Goal: Task Accomplishment & Management: Use online tool/utility

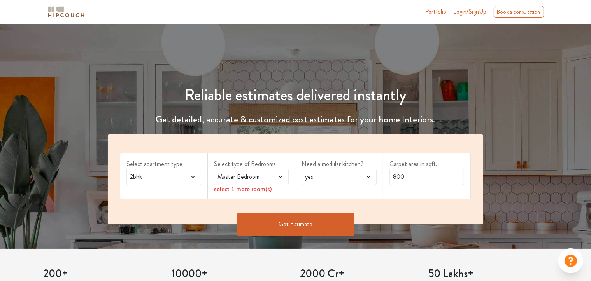
scroll to position [117, 0]
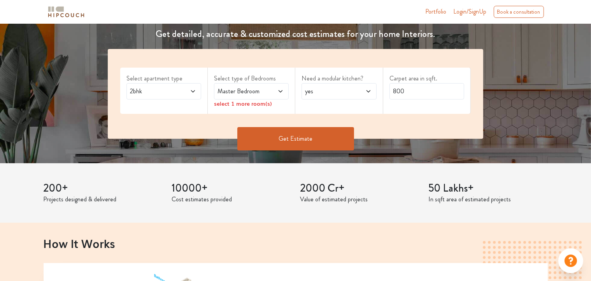
click at [158, 91] on span "2bhk" at bounding box center [153, 91] width 51 height 9
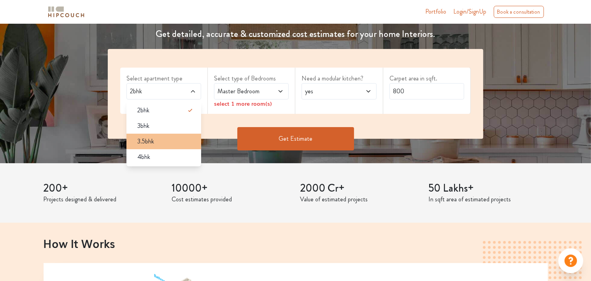
click at [153, 144] on span "3.5bhk" at bounding box center [145, 141] width 17 height 9
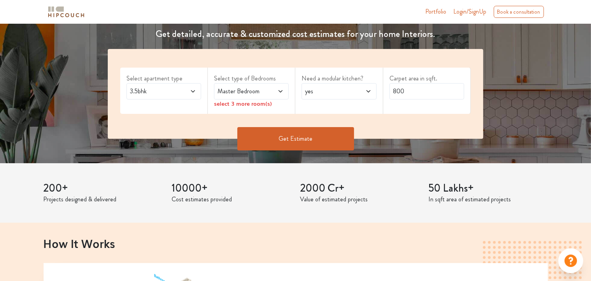
click at [175, 95] on span "3.5bhk" at bounding box center [153, 91] width 51 height 9
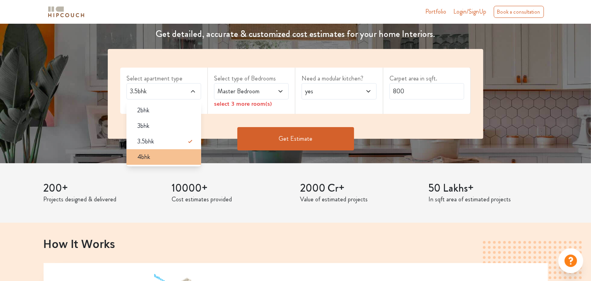
click at [159, 159] on div "4bhk" at bounding box center [166, 156] width 70 height 9
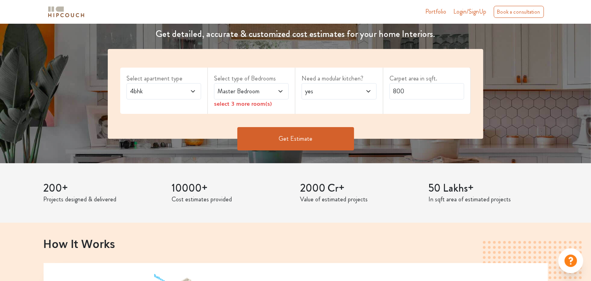
click at [232, 86] on div "Master Bedroom" at bounding box center [251, 91] width 75 height 16
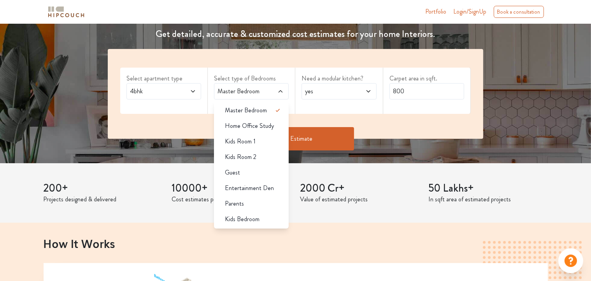
click at [264, 91] on span "Master Bedroom" at bounding box center [241, 91] width 51 height 9
click at [257, 111] on span "Master Bedroom" at bounding box center [246, 110] width 42 height 9
click at [266, 113] on span "Master Bedroom" at bounding box center [246, 110] width 42 height 9
click at [355, 113] on div "Need a modular kitchen? yes" at bounding box center [339, 91] width 88 height 46
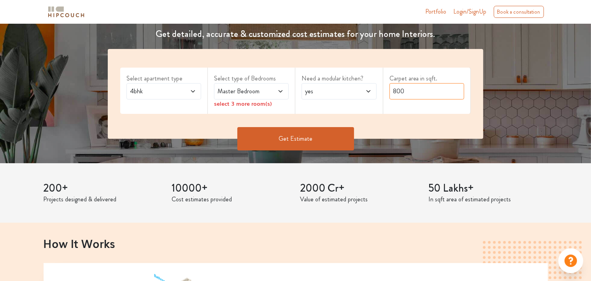
click at [406, 91] on input "800" at bounding box center [426, 91] width 75 height 16
click at [265, 96] on div "Master Bedroom" at bounding box center [251, 91] width 75 height 16
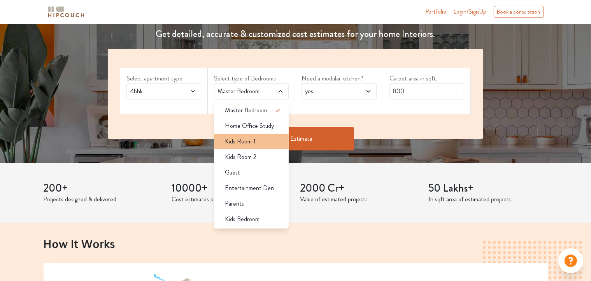
click at [266, 139] on div "Kids Room 1" at bounding box center [254, 141] width 70 height 9
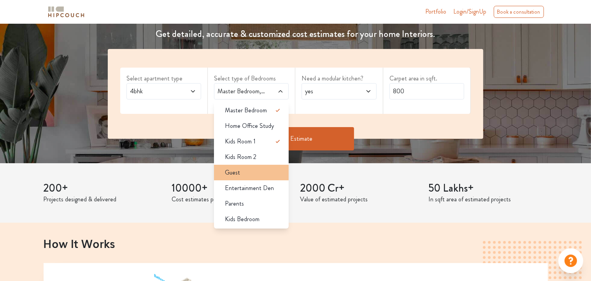
click at [276, 173] on div "Guest" at bounding box center [254, 172] width 70 height 9
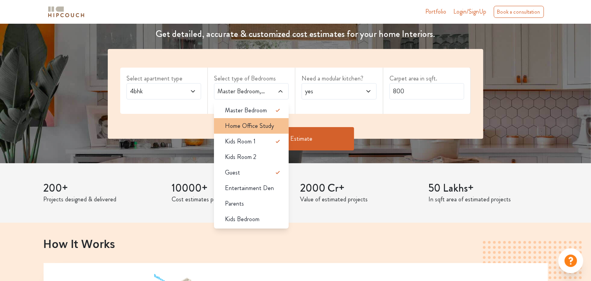
click at [281, 130] on li "Home Office Study" at bounding box center [251, 126] width 75 height 16
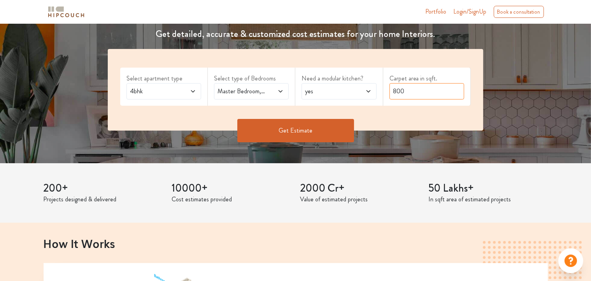
click at [397, 91] on input "800" at bounding box center [426, 91] width 75 height 16
drag, startPoint x: 404, startPoint y: 91, endPoint x: 387, endPoint y: 94, distance: 17.5
click at [387, 94] on div "Carpet area in sqft. 800" at bounding box center [427, 87] width 88 height 38
type input "1200"
click at [314, 134] on button "Get Estimate" at bounding box center [295, 130] width 117 height 23
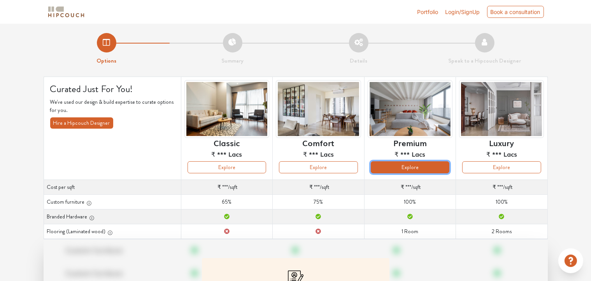
click at [415, 171] on button "Explore" at bounding box center [410, 167] width 79 height 12
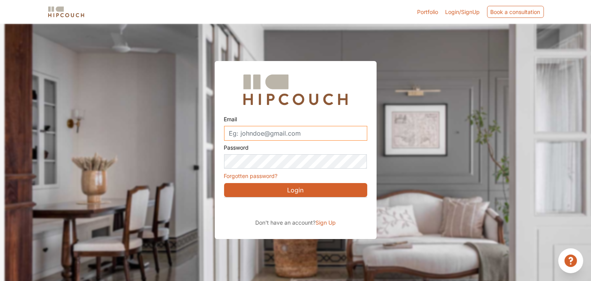
click at [317, 137] on input "Email" at bounding box center [295, 133] width 143 height 15
type input "[EMAIL_ADDRESS][DOMAIN_NAME]"
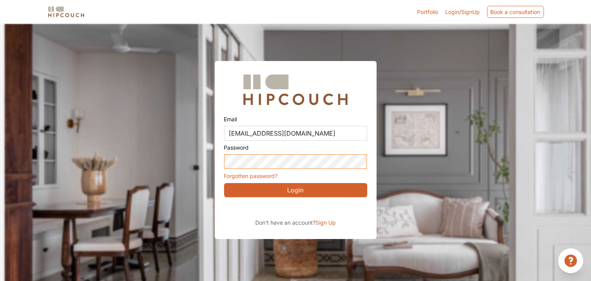
click at [224, 175] on div "Password Forgotten password?" at bounding box center [295, 161] width 143 height 40
click at [322, 225] on span "Sign Up" at bounding box center [325, 222] width 20 height 7
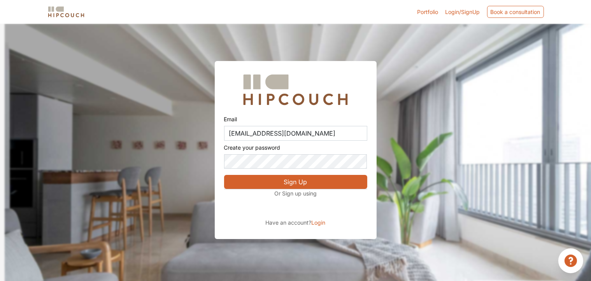
click at [308, 186] on button "Sign Up" at bounding box center [295, 182] width 143 height 14
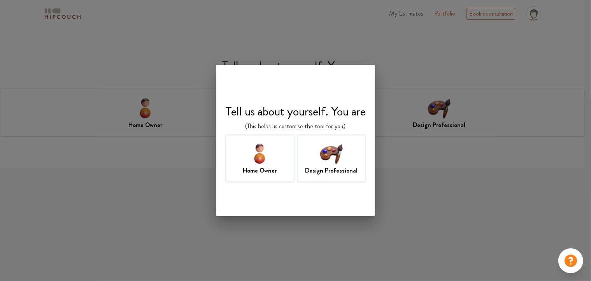
click at [333, 155] on img at bounding box center [331, 153] width 25 height 25
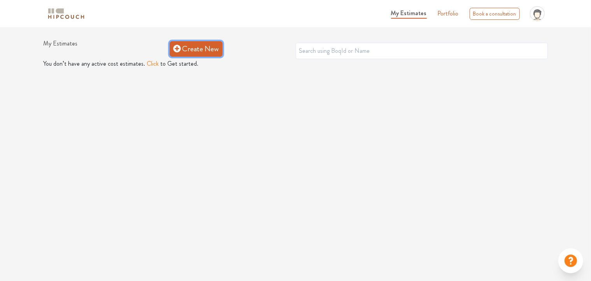
click at [202, 51] on link "Create New" at bounding box center [196, 49] width 53 height 16
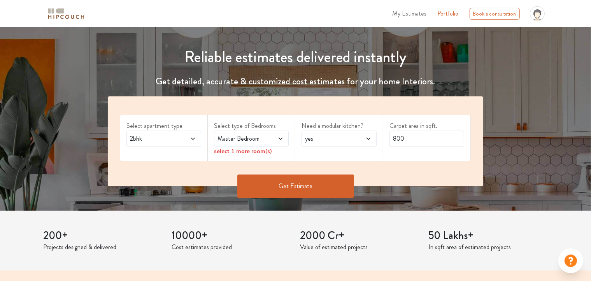
scroll to position [78, 0]
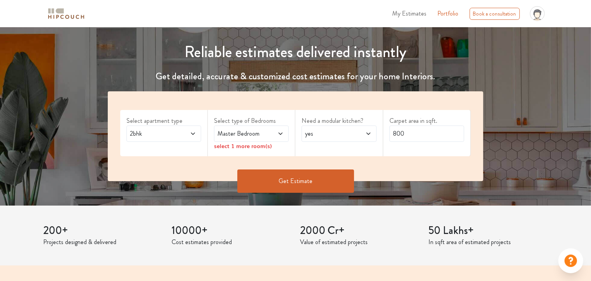
click at [166, 135] on span "2bhk" at bounding box center [153, 133] width 51 height 9
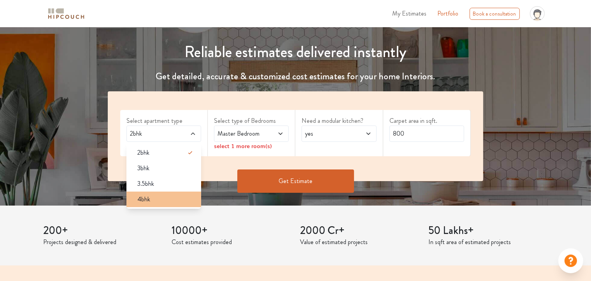
click at [154, 195] on div "4bhk" at bounding box center [166, 199] width 70 height 9
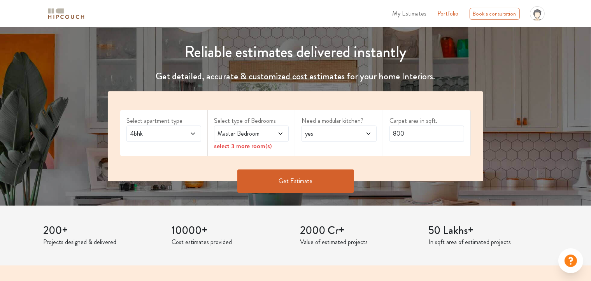
click at [266, 128] on div "Master Bedroom" at bounding box center [251, 134] width 75 height 16
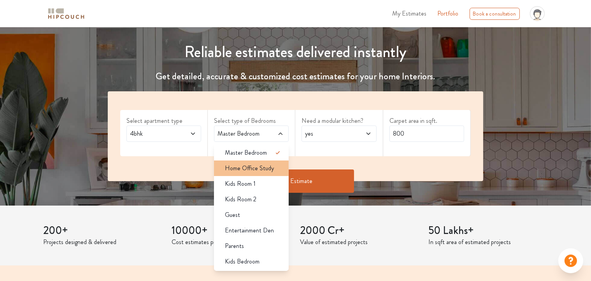
click at [267, 171] on span "Home Office Study" at bounding box center [249, 168] width 49 height 9
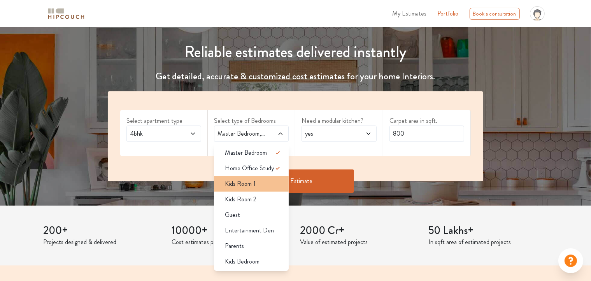
click at [261, 186] on div "Kids Room 1" at bounding box center [254, 183] width 70 height 9
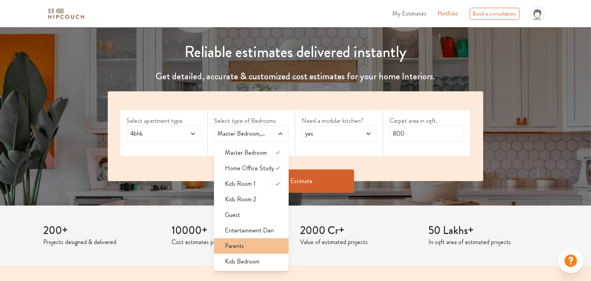
click at [255, 243] on div "Parents" at bounding box center [254, 246] width 70 height 9
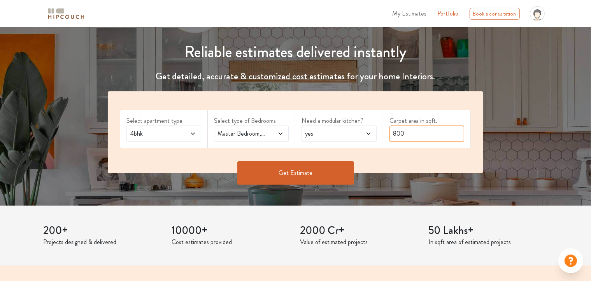
click at [424, 139] on input "800" at bounding box center [426, 134] width 75 height 16
drag, startPoint x: 417, startPoint y: 138, endPoint x: 387, endPoint y: 134, distance: 29.8
click at [387, 134] on div "Carpet area in sqft. 800" at bounding box center [427, 129] width 88 height 38
type input "1200"
click at [334, 175] on button "Get Estimate" at bounding box center [295, 172] width 117 height 23
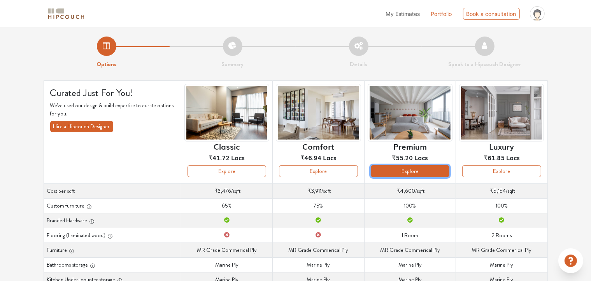
click at [409, 175] on button "Explore" at bounding box center [410, 171] width 79 height 12
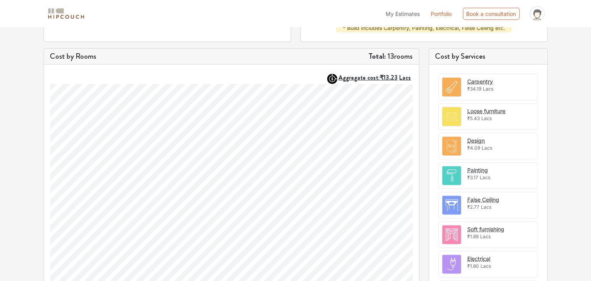
scroll to position [216, 0]
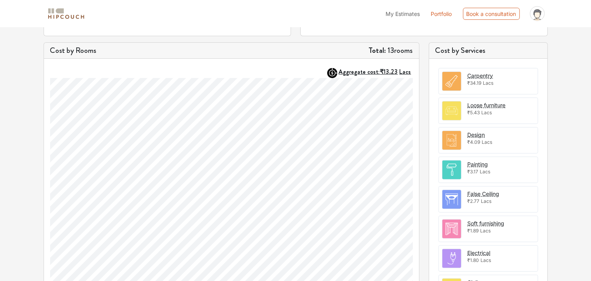
click at [488, 81] on span "Lacs" at bounding box center [488, 83] width 11 height 6
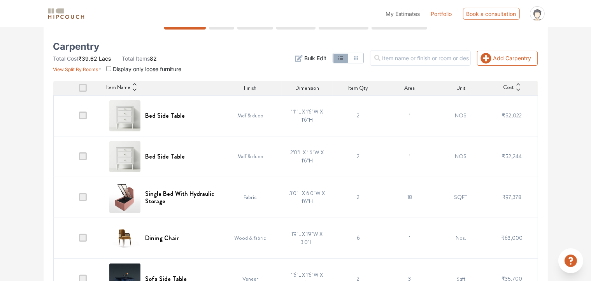
scroll to position [156, 0]
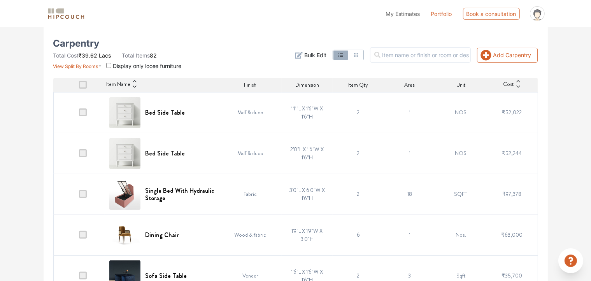
click at [88, 116] on td at bounding box center [78, 112] width 51 height 41
click at [86, 112] on span at bounding box center [83, 113] width 8 height 8
click at [79, 114] on input "checkbox" at bounding box center [79, 114] width 0 height 0
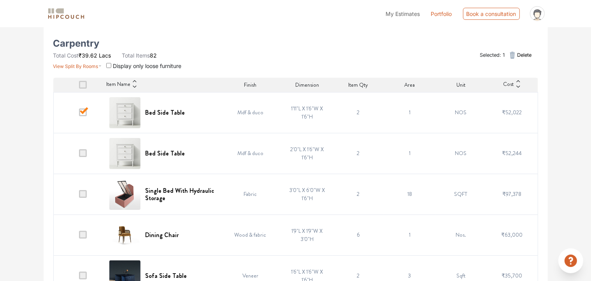
click at [95, 138] on td at bounding box center [78, 153] width 51 height 41
click at [84, 157] on td at bounding box center [78, 153] width 51 height 41
click at [86, 151] on span at bounding box center [83, 153] width 8 height 8
click at [79, 155] on input "checkbox" at bounding box center [79, 155] width 0 height 0
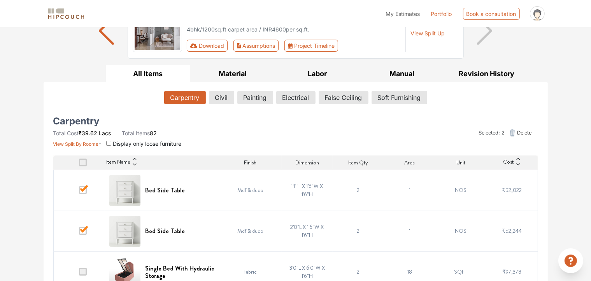
scroll to position [39, 0]
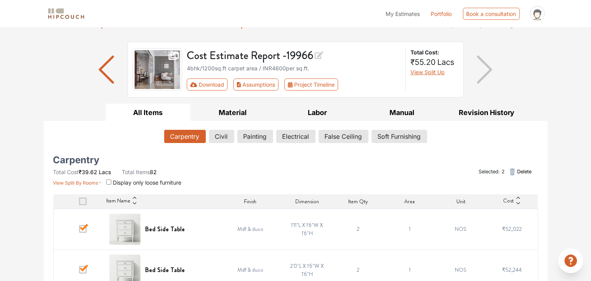
click at [526, 172] on span "Delete" at bounding box center [524, 171] width 14 height 7
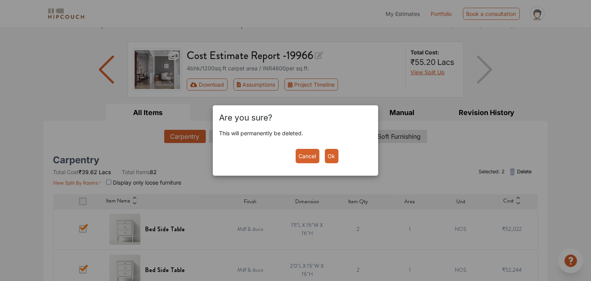
click at [335, 149] on button "Ok" at bounding box center [332, 156] width 14 height 14
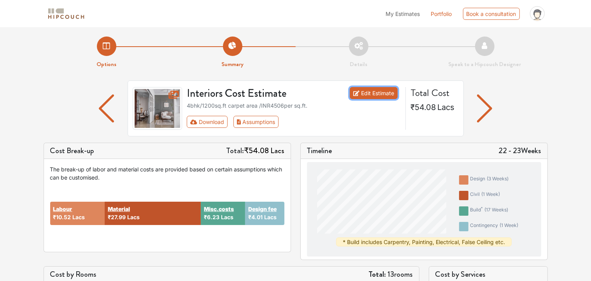
click at [383, 91] on link "Edit Estimate" at bounding box center [374, 93] width 48 height 12
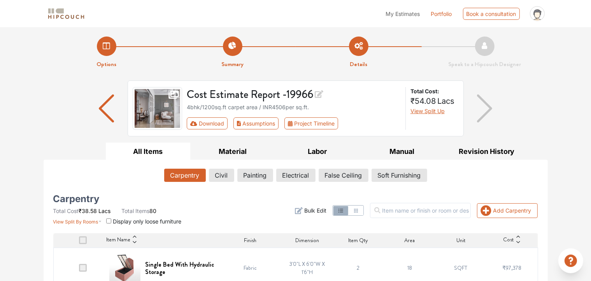
click at [420, 113] on span "View Split Up" at bounding box center [427, 111] width 34 height 7
click at [421, 180] on div "Labour cost ₹10.52 Lacs Material cost ₹27.99 Lacs Other costs ₹6.23 Lacs Loose …" at bounding box center [428, 149] width 88 height 63
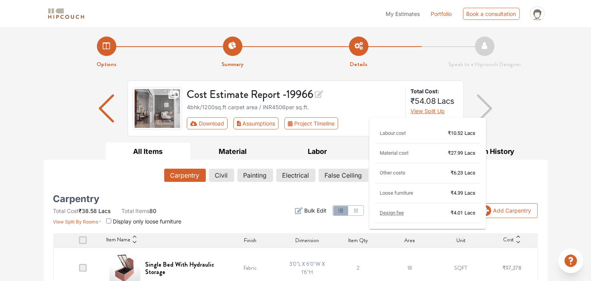
click at [421, 216] on div "Design fee ₹4.01 Lacs" at bounding box center [427, 217] width 105 height 14
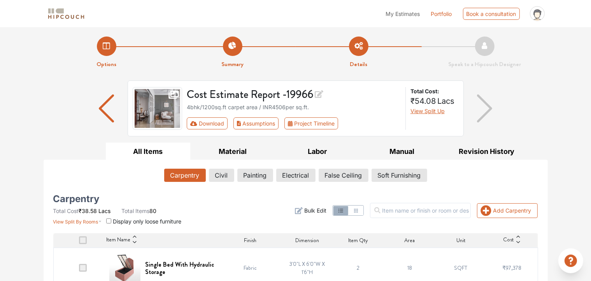
click at [499, 103] on div at bounding box center [485, 109] width 42 height 56
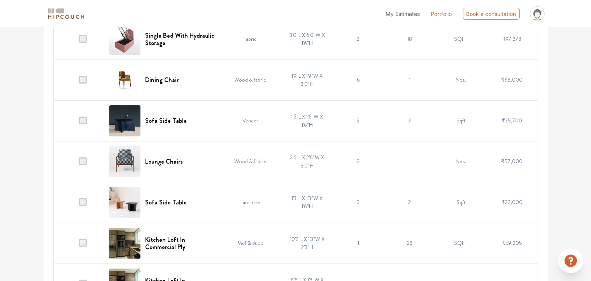
scroll to position [233, 0]
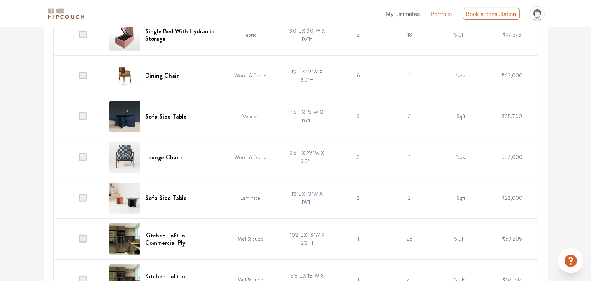
click at [94, 74] on td at bounding box center [78, 75] width 51 height 41
click at [84, 76] on span at bounding box center [83, 76] width 8 height 8
click at [79, 77] on input "checkbox" at bounding box center [79, 77] width 0 height 0
click at [84, 76] on span at bounding box center [83, 76] width 8 height 8
click at [79, 77] on input "checkbox" at bounding box center [79, 77] width 0 height 0
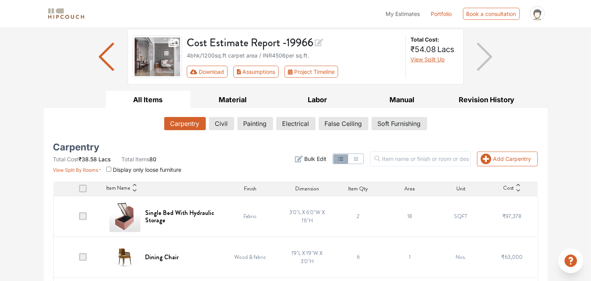
scroll to position [0, 0]
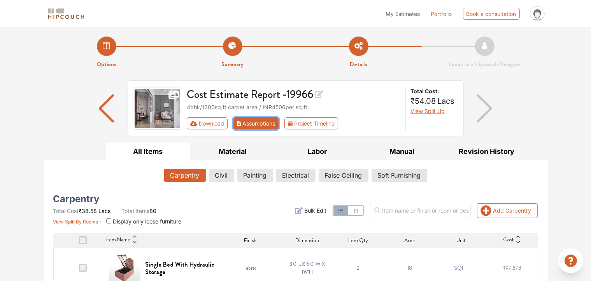
click at [250, 128] on button "Assumptions" at bounding box center [256, 123] width 46 height 12
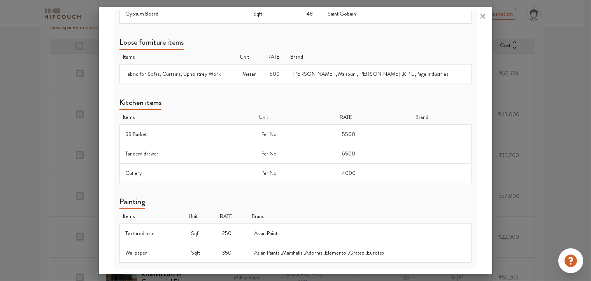
scroll to position [350, 0]
click at [482, 16] on icon at bounding box center [482, 16] width 12 height 12
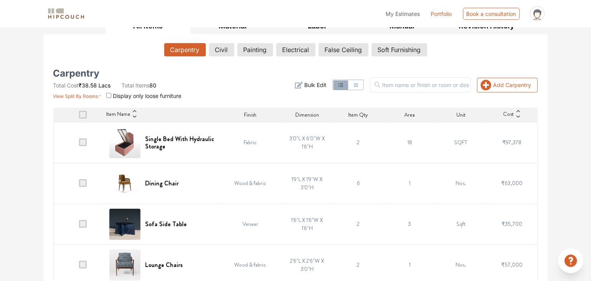
scroll to position [156, 0]
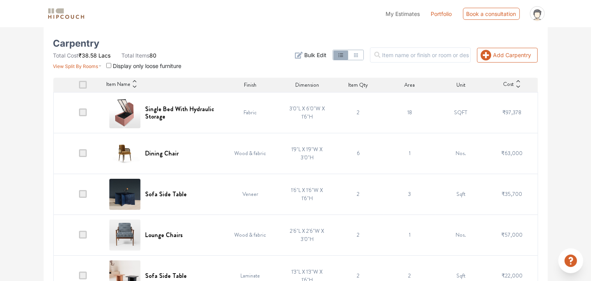
click at [82, 116] on span at bounding box center [83, 113] width 8 height 8
click at [79, 114] on input "checkbox" at bounding box center [79, 114] width 0 height 0
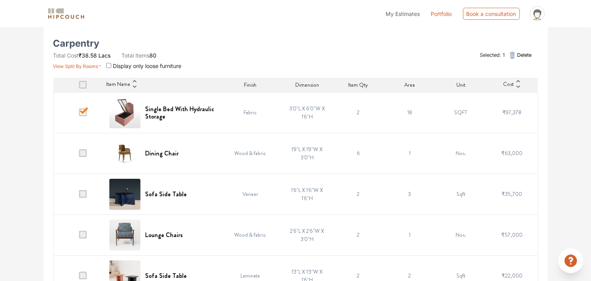
click at [136, 82] on icon at bounding box center [134, 81] width 5 height 5
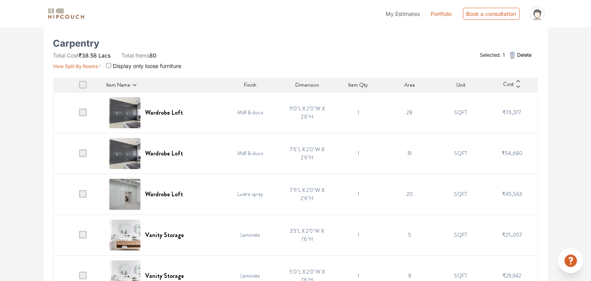
click at [136, 82] on icon at bounding box center [134, 84] width 5 height 5
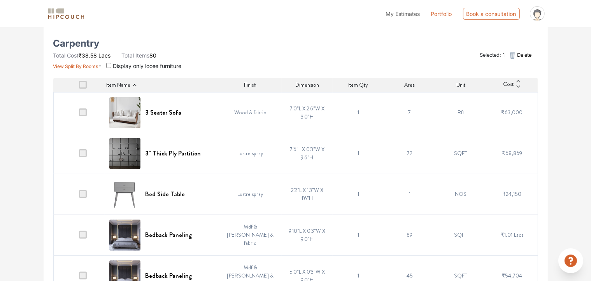
click at [136, 82] on icon at bounding box center [134, 84] width 5 height 5
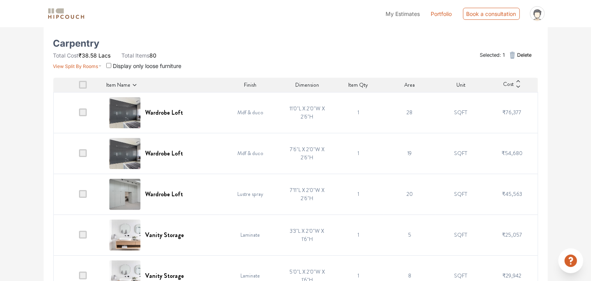
click at [136, 82] on icon at bounding box center [134, 84] width 5 height 5
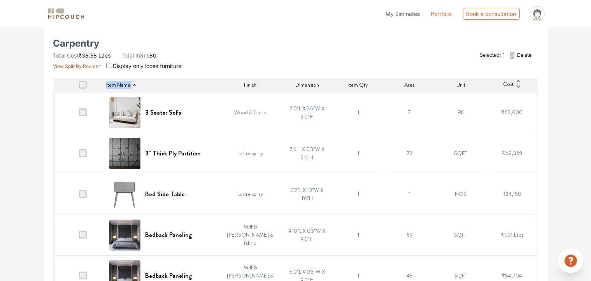
click at [136, 82] on icon at bounding box center [134, 84] width 5 height 5
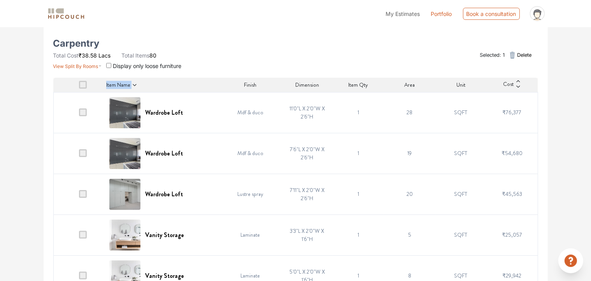
click at [136, 82] on icon at bounding box center [134, 84] width 5 height 5
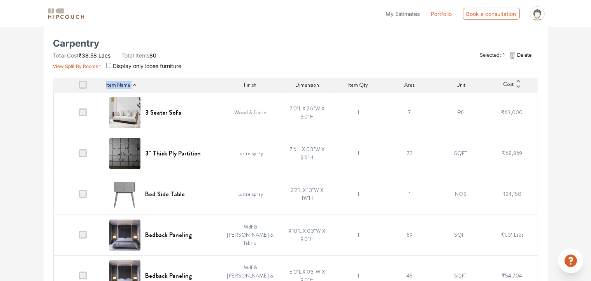
click at [136, 82] on icon at bounding box center [134, 84] width 5 height 5
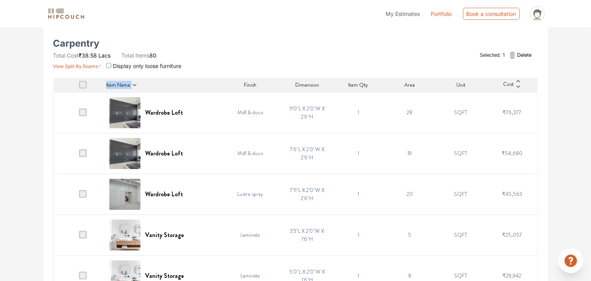
click at [136, 82] on icon at bounding box center [134, 84] width 5 height 5
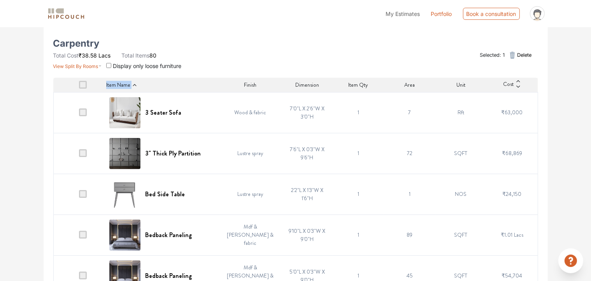
click at [136, 82] on icon at bounding box center [134, 84] width 5 height 5
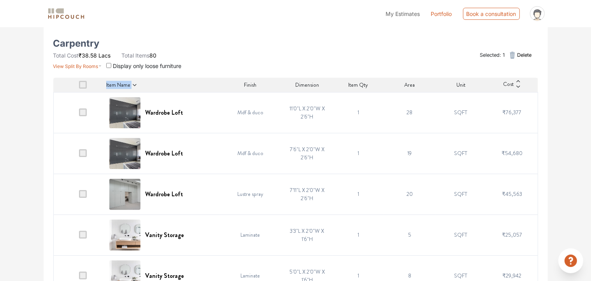
click at [136, 82] on icon at bounding box center [134, 84] width 5 height 5
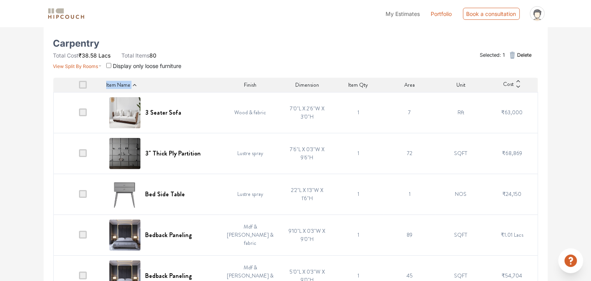
click at [136, 82] on icon at bounding box center [134, 84] width 5 height 5
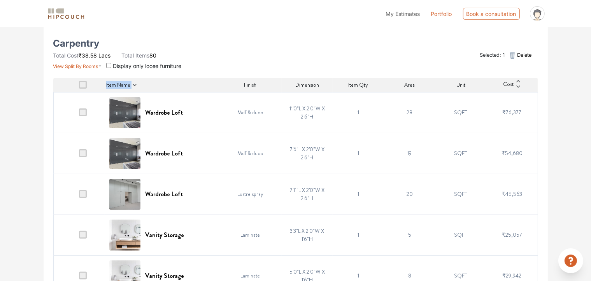
click at [136, 82] on icon at bounding box center [134, 84] width 5 height 5
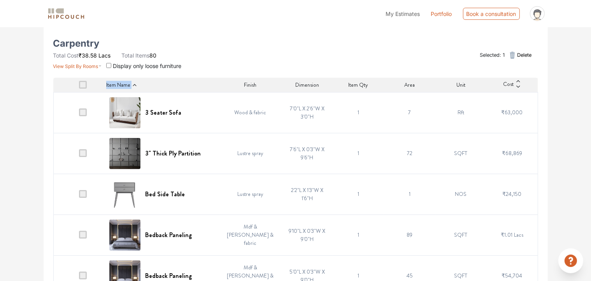
click at [136, 82] on icon at bounding box center [134, 84] width 5 height 5
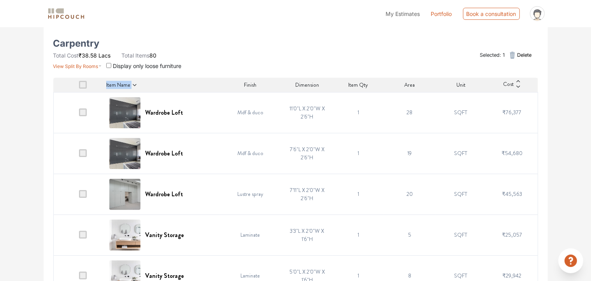
click at [136, 82] on icon at bounding box center [134, 84] width 5 height 5
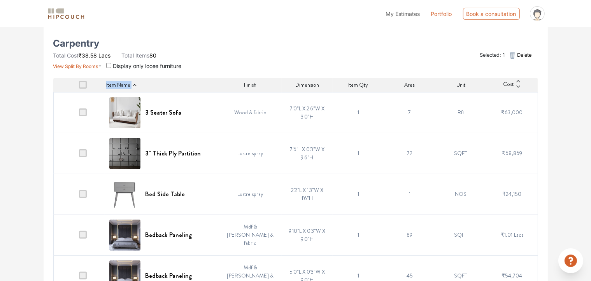
click at [136, 82] on icon at bounding box center [134, 84] width 5 height 5
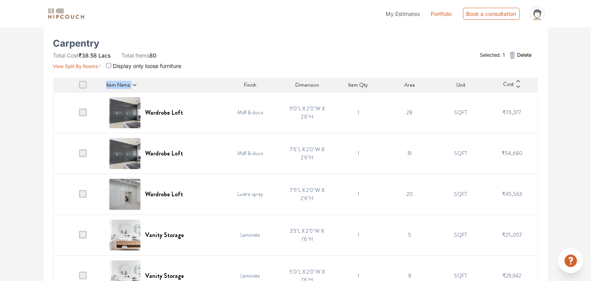
click at [136, 82] on icon at bounding box center [134, 84] width 5 height 5
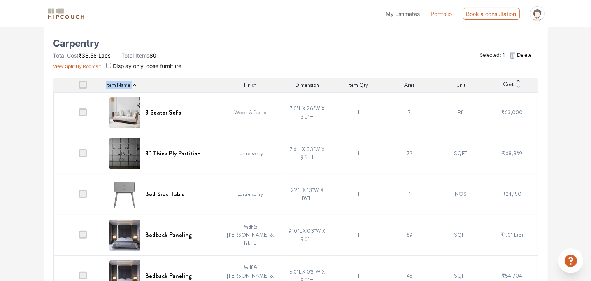
click at [136, 82] on icon at bounding box center [134, 84] width 5 height 5
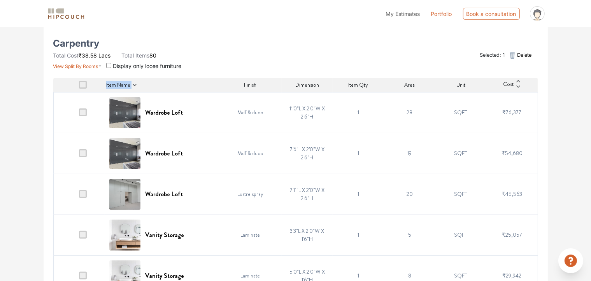
click at [136, 82] on icon at bounding box center [134, 84] width 5 height 5
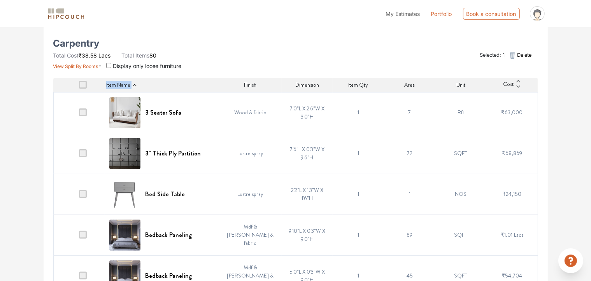
click at [136, 82] on icon at bounding box center [134, 84] width 5 height 5
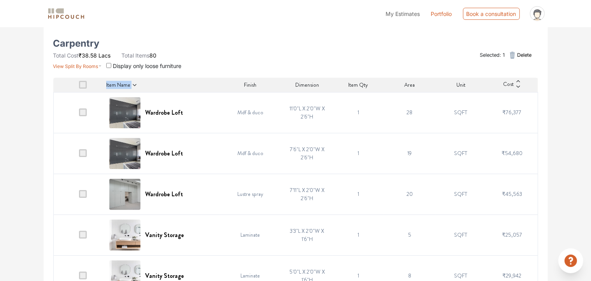
click at [136, 82] on icon at bounding box center [134, 84] width 5 height 5
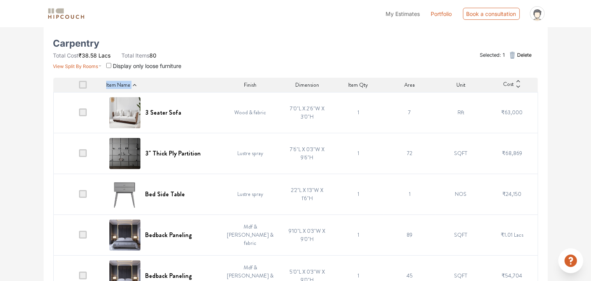
click at [136, 82] on icon at bounding box center [134, 84] width 5 height 5
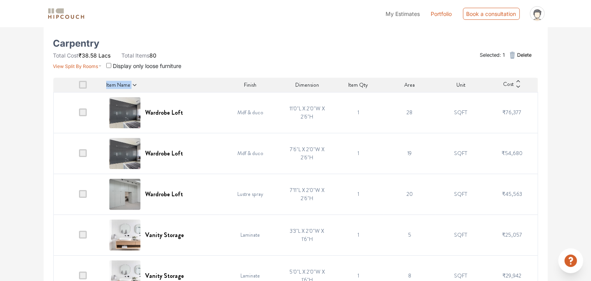
click at [136, 82] on icon at bounding box center [134, 84] width 5 height 5
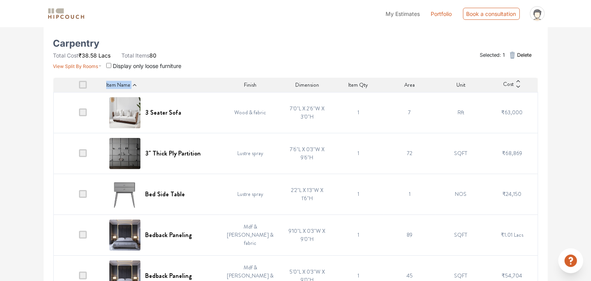
click at [136, 82] on icon at bounding box center [134, 84] width 5 height 5
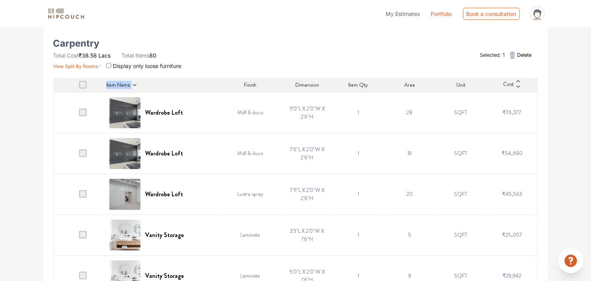
click at [136, 82] on icon at bounding box center [134, 84] width 5 height 5
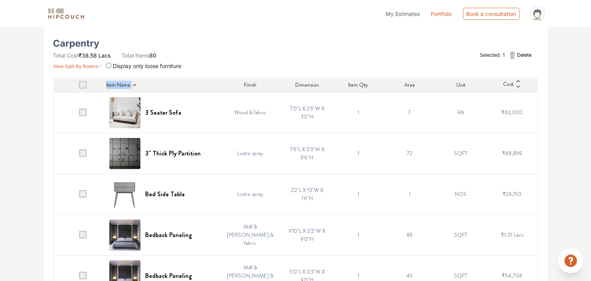
click at [136, 82] on icon at bounding box center [134, 84] width 5 height 5
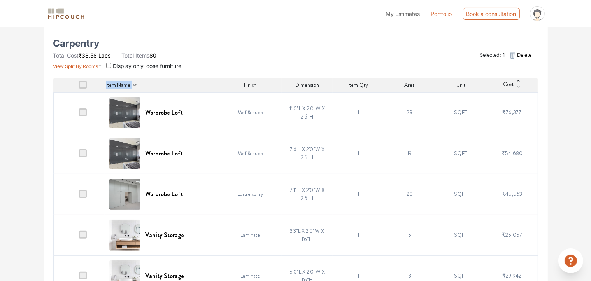
click at [136, 82] on icon at bounding box center [134, 84] width 5 height 5
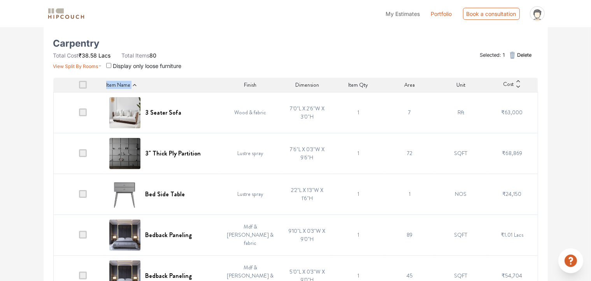
click at [136, 82] on icon at bounding box center [134, 84] width 5 height 5
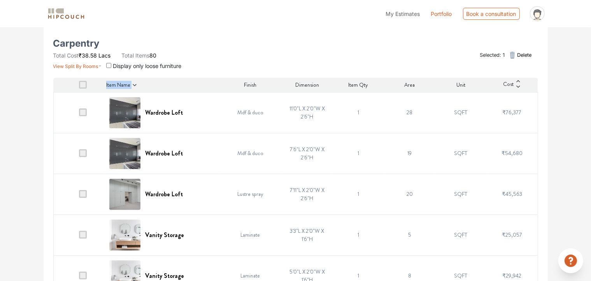
click at [136, 82] on icon at bounding box center [134, 84] width 5 height 5
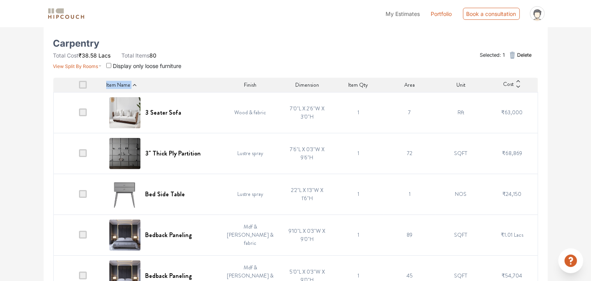
click at [136, 82] on icon at bounding box center [134, 84] width 5 height 5
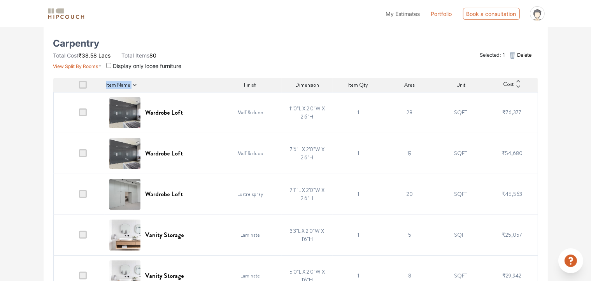
click at [136, 82] on icon at bounding box center [134, 84] width 5 height 5
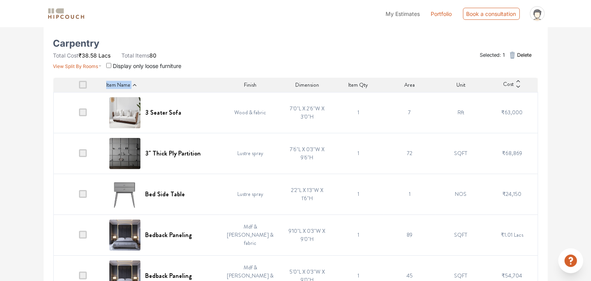
click at [136, 82] on icon at bounding box center [134, 84] width 5 height 5
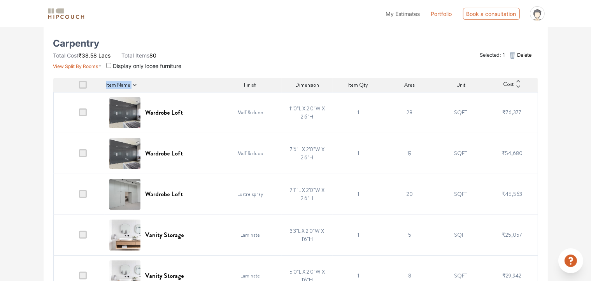
click at [161, 84] on div "Item Name" at bounding box center [162, 85] width 113 height 8
click at [135, 86] on icon at bounding box center [134, 84] width 5 height 5
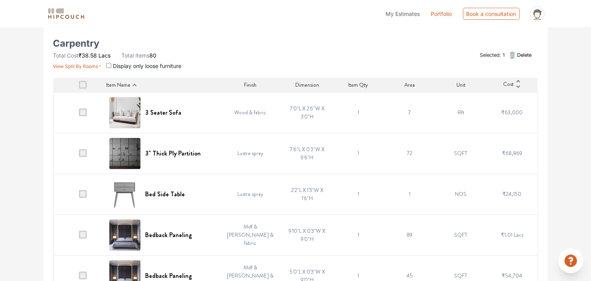
click at [135, 86] on icon at bounding box center [134, 84] width 5 height 5
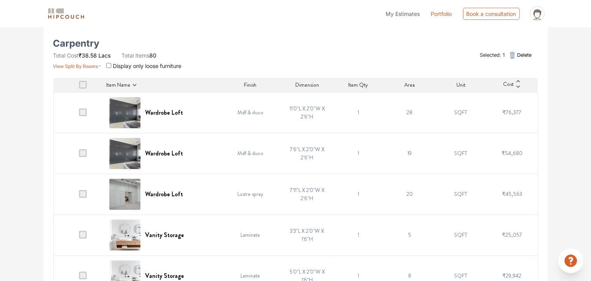
click at [135, 86] on icon at bounding box center [134, 84] width 5 height 5
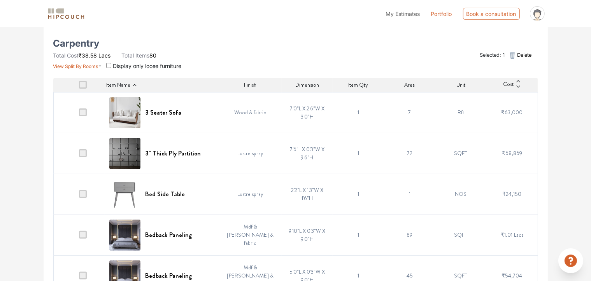
click at [135, 86] on icon at bounding box center [134, 84] width 5 height 5
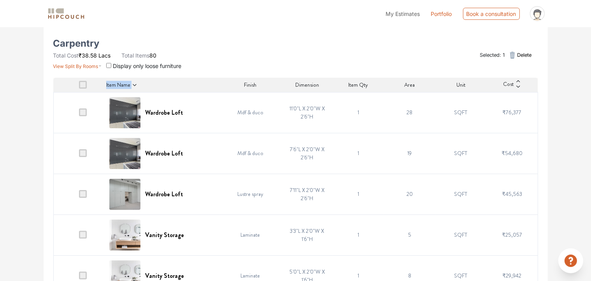
click at [135, 86] on icon at bounding box center [134, 84] width 5 height 5
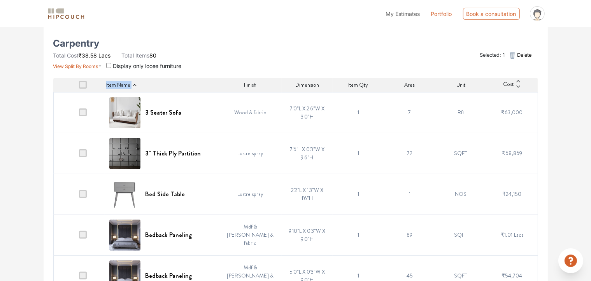
click at [135, 86] on icon at bounding box center [134, 84] width 5 height 5
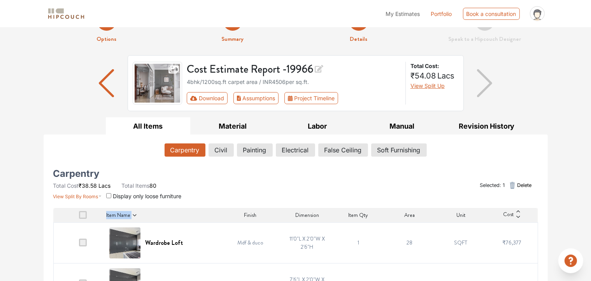
scroll to position [39, 0]
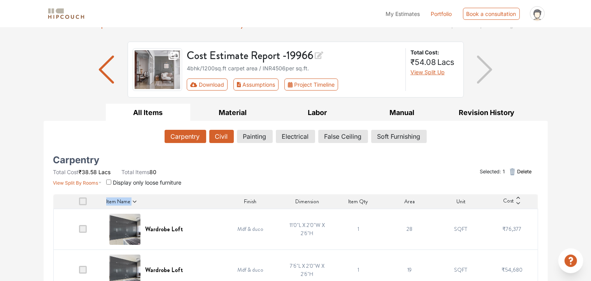
click at [224, 142] on button "Civil" at bounding box center [221, 136] width 25 height 13
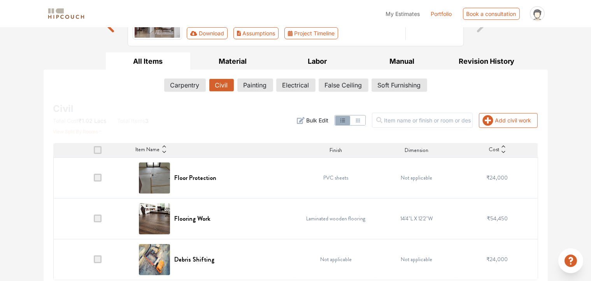
scroll to position [95, 0]
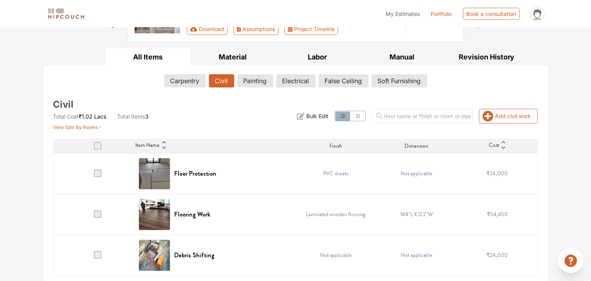
click at [98, 171] on span at bounding box center [98, 174] width 8 height 8
click at [94, 175] on input "checkbox" at bounding box center [94, 175] width 0 height 0
click at [95, 177] on td at bounding box center [93, 173] width 81 height 41
click at [99, 145] on span at bounding box center [98, 146] width 8 height 8
click at [94, 148] on input "checkbox" at bounding box center [94, 148] width 0 height 0
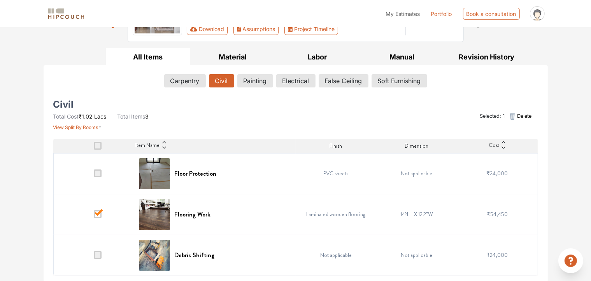
click at [97, 254] on span at bounding box center [98, 255] width 8 height 8
click at [94, 257] on input "checkbox" at bounding box center [94, 257] width 0 height 0
click at [100, 255] on span at bounding box center [98, 255] width 8 height 8
click at [94, 257] on input "checkbox" at bounding box center [94, 257] width 0 height 0
click at [97, 259] on td at bounding box center [93, 255] width 81 height 41
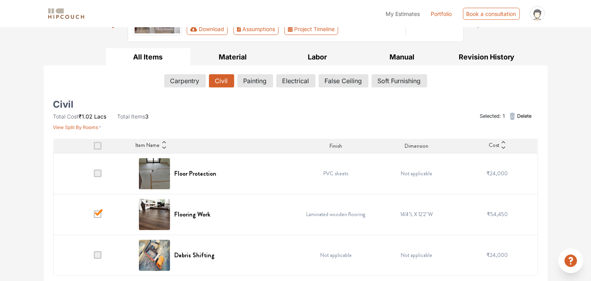
click at [97, 259] on td at bounding box center [93, 255] width 81 height 41
click at [98, 172] on span at bounding box center [98, 174] width 8 height 8
click at [94, 175] on input "checkbox" at bounding box center [94, 175] width 0 height 0
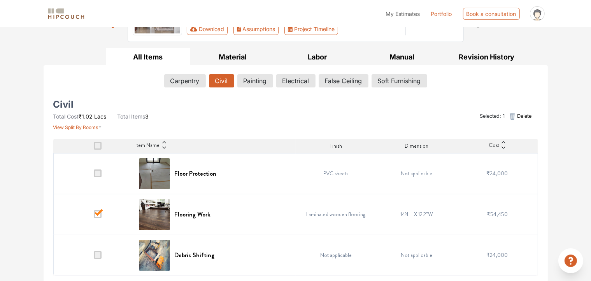
click at [96, 177] on span at bounding box center [98, 174] width 8 height 8
click at [94, 175] on input "checkbox" at bounding box center [94, 175] width 0 height 0
click at [96, 177] on span at bounding box center [98, 174] width 8 height 8
click at [94, 175] on input "checkbox" at bounding box center [94, 175] width 0 height 0
click at [100, 172] on span at bounding box center [98, 174] width 8 height 8
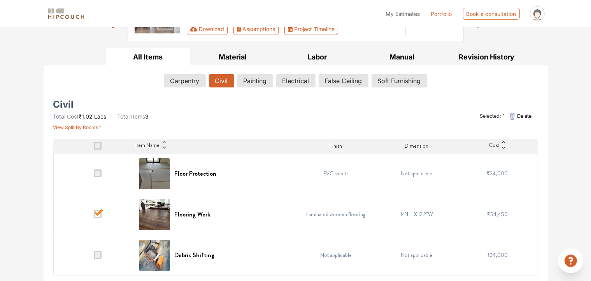
click at [94, 175] on input "checkbox" at bounding box center [94, 175] width 0 height 0
click at [517, 115] on span "Delete" at bounding box center [524, 115] width 14 height 7
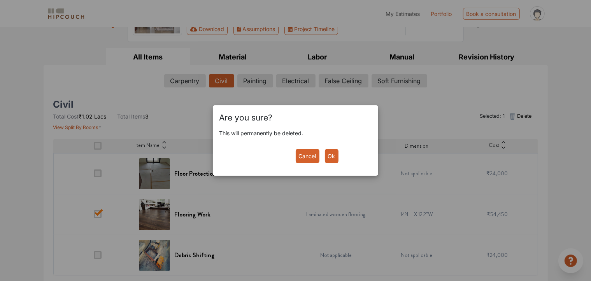
click at [332, 158] on button "Ok" at bounding box center [332, 156] width 14 height 14
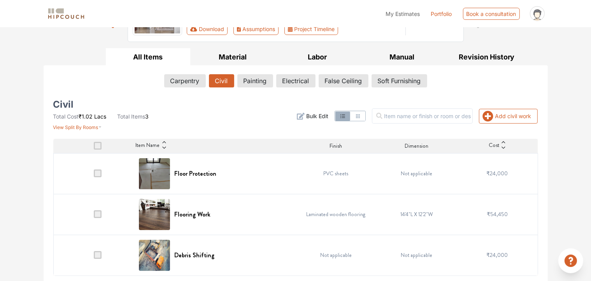
click at [97, 173] on span at bounding box center [98, 174] width 8 height 8
click at [94, 175] on input "checkbox" at bounding box center [94, 175] width 0 height 0
click at [97, 215] on span at bounding box center [98, 214] width 8 height 8
click at [94, 216] on input "checkbox" at bounding box center [94, 216] width 0 height 0
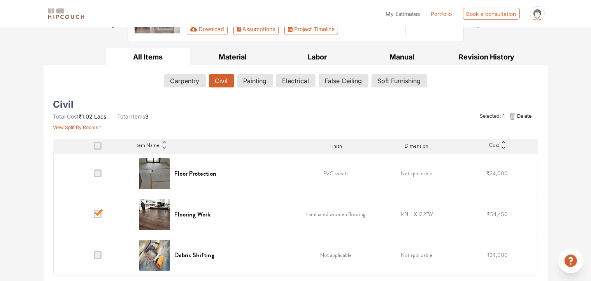
scroll to position [54, 0]
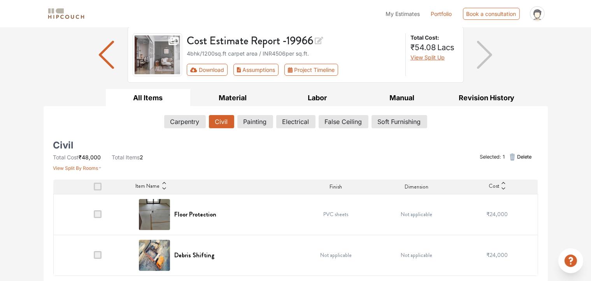
click at [97, 214] on span at bounding box center [98, 214] width 8 height 8
click at [94, 216] on input "checkbox" at bounding box center [94, 216] width 0 height 0
click at [101, 214] on span at bounding box center [98, 214] width 8 height 8
click at [94, 216] on input "checkbox" at bounding box center [94, 216] width 0 height 0
click at [96, 217] on span at bounding box center [98, 214] width 8 height 8
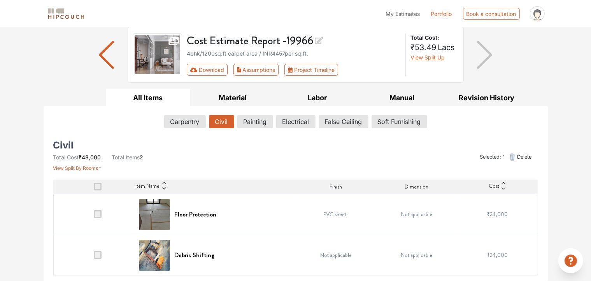
click at [94, 216] on input "checkbox" at bounding box center [94, 216] width 0 height 0
click at [96, 216] on span at bounding box center [98, 214] width 8 height 8
click at [94, 216] on input "checkbox" at bounding box center [94, 216] width 0 height 0
click at [96, 216] on span at bounding box center [98, 214] width 8 height 8
click at [94, 216] on input "checkbox" at bounding box center [94, 216] width 0 height 0
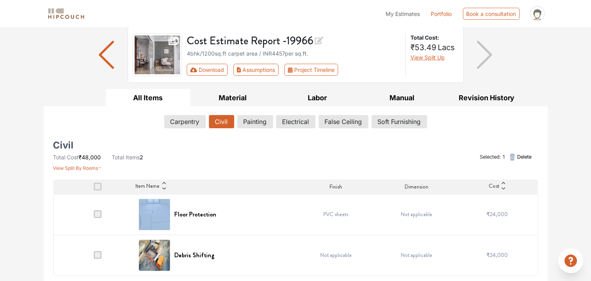
click at [96, 216] on span at bounding box center [98, 214] width 8 height 8
click at [94, 216] on input "checkbox" at bounding box center [94, 216] width 0 height 0
click at [501, 211] on span "₹24,000" at bounding box center [497, 214] width 21 height 8
click at [96, 214] on span at bounding box center [98, 214] width 8 height 8
click at [94, 216] on input "checkbox" at bounding box center [94, 216] width 0 height 0
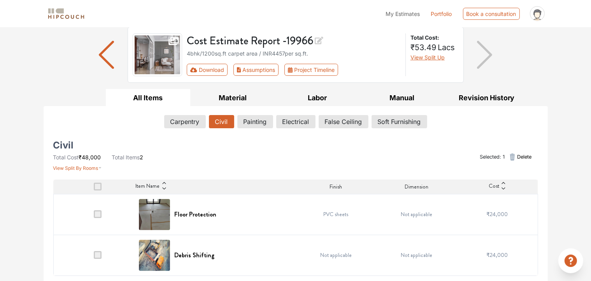
click at [96, 260] on td at bounding box center [93, 255] width 81 height 41
click at [96, 256] on span at bounding box center [98, 255] width 8 height 8
click at [94, 257] on input "checkbox" at bounding box center [94, 257] width 0 height 0
click at [96, 256] on span at bounding box center [98, 255] width 8 height 8
click at [94, 257] on input "checkbox" at bounding box center [94, 257] width 0 height 0
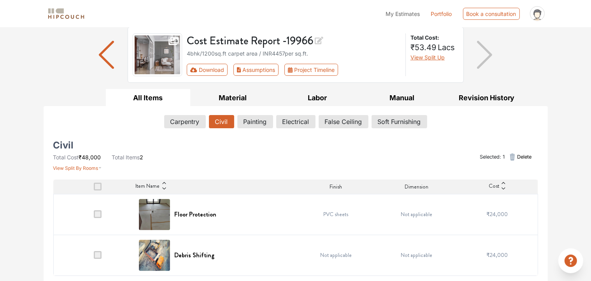
click at [96, 256] on span at bounding box center [98, 255] width 8 height 8
click at [94, 257] on input "checkbox" at bounding box center [94, 257] width 0 height 0
click at [350, 120] on button "False Ceiling" at bounding box center [343, 121] width 49 height 13
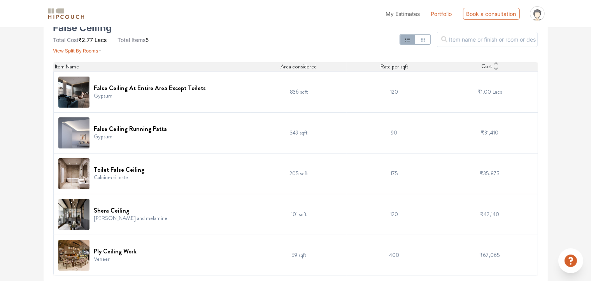
scroll to position [93, 0]
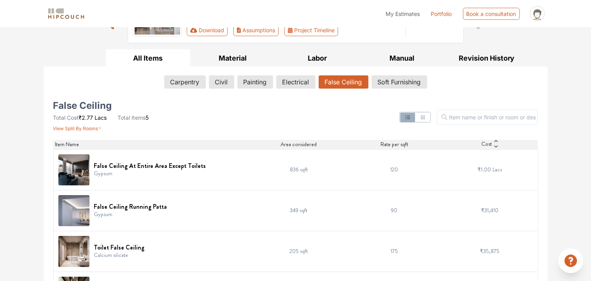
click at [426, 118] on icon "button" at bounding box center [423, 117] width 6 height 6
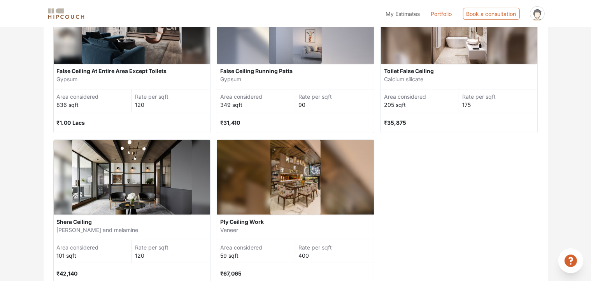
scroll to position [239, 0]
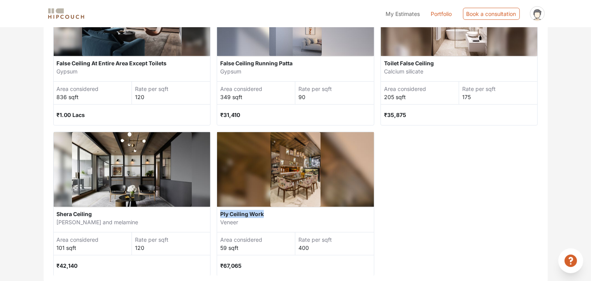
drag, startPoint x: 426, startPoint y: 216, endPoint x: 231, endPoint y: 171, distance: 200.0
click at [231, 171] on div "False Ceiling At Entire Area Except Toilets Gypsum Area considered 836 sqft Rat…" at bounding box center [295, 129] width 485 height 296
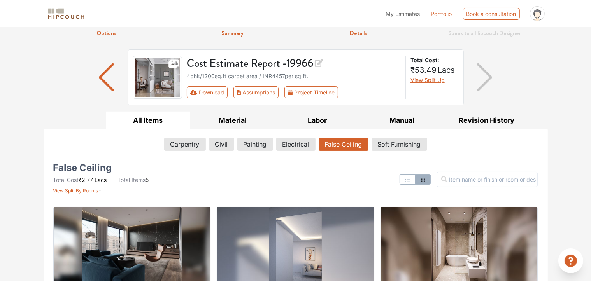
scroll to position [44, 0]
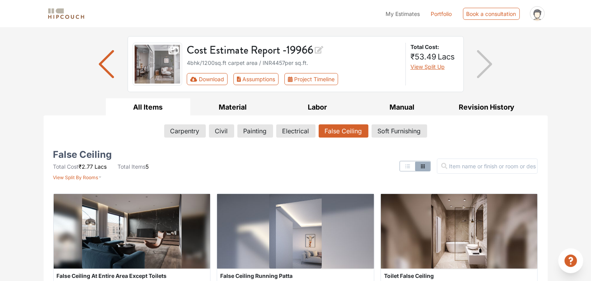
click at [411, 166] on icon "button" at bounding box center [408, 166] width 6 height 6
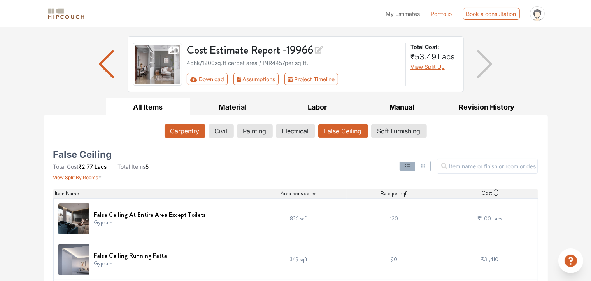
click at [192, 129] on button "Carpentry" at bounding box center [185, 130] width 41 height 13
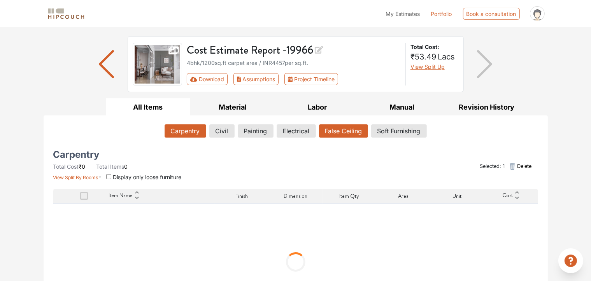
click at [350, 133] on button "False Ceiling" at bounding box center [343, 130] width 49 height 13
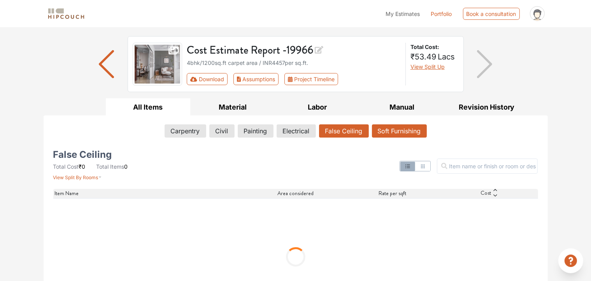
click at [384, 133] on button "Soft Furnishing" at bounding box center [399, 130] width 55 height 13
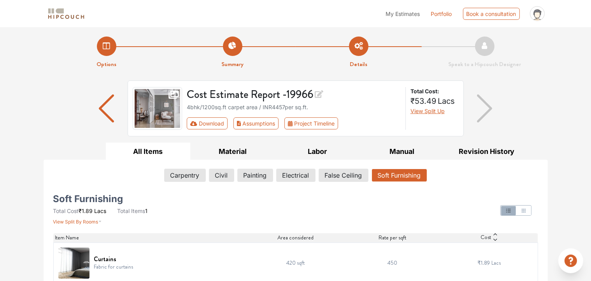
scroll to position [8, 0]
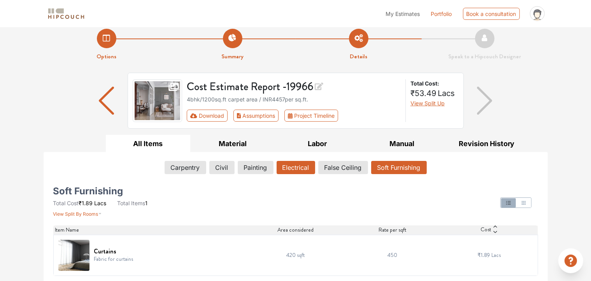
click at [296, 169] on button "Electrical" at bounding box center [296, 167] width 39 height 13
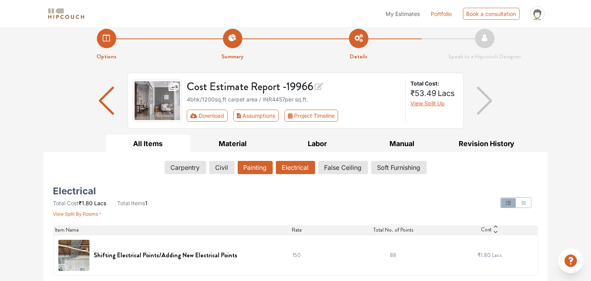
click at [247, 166] on button "Painting" at bounding box center [255, 167] width 35 height 13
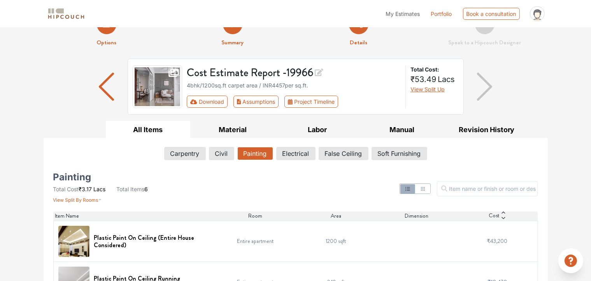
scroll to position [17, 0]
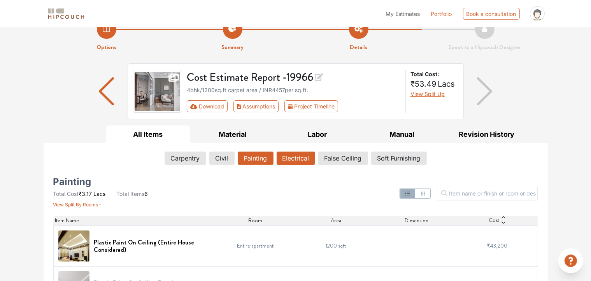
click at [305, 161] on button "Electrical" at bounding box center [296, 158] width 39 height 13
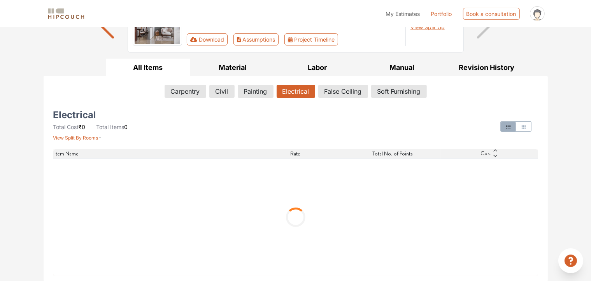
scroll to position [8, 0]
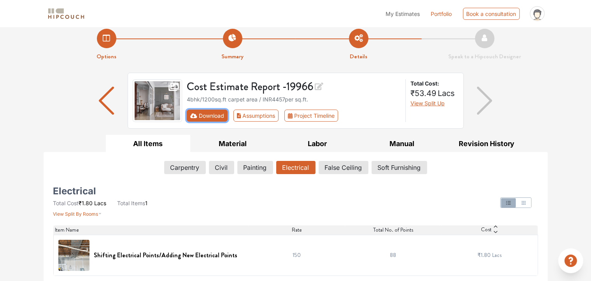
click at [220, 117] on button "Download" at bounding box center [207, 116] width 41 height 12
click at [210, 117] on button "Download" at bounding box center [207, 116] width 41 height 12
